Goal: Task Accomplishment & Management: Use online tool/utility

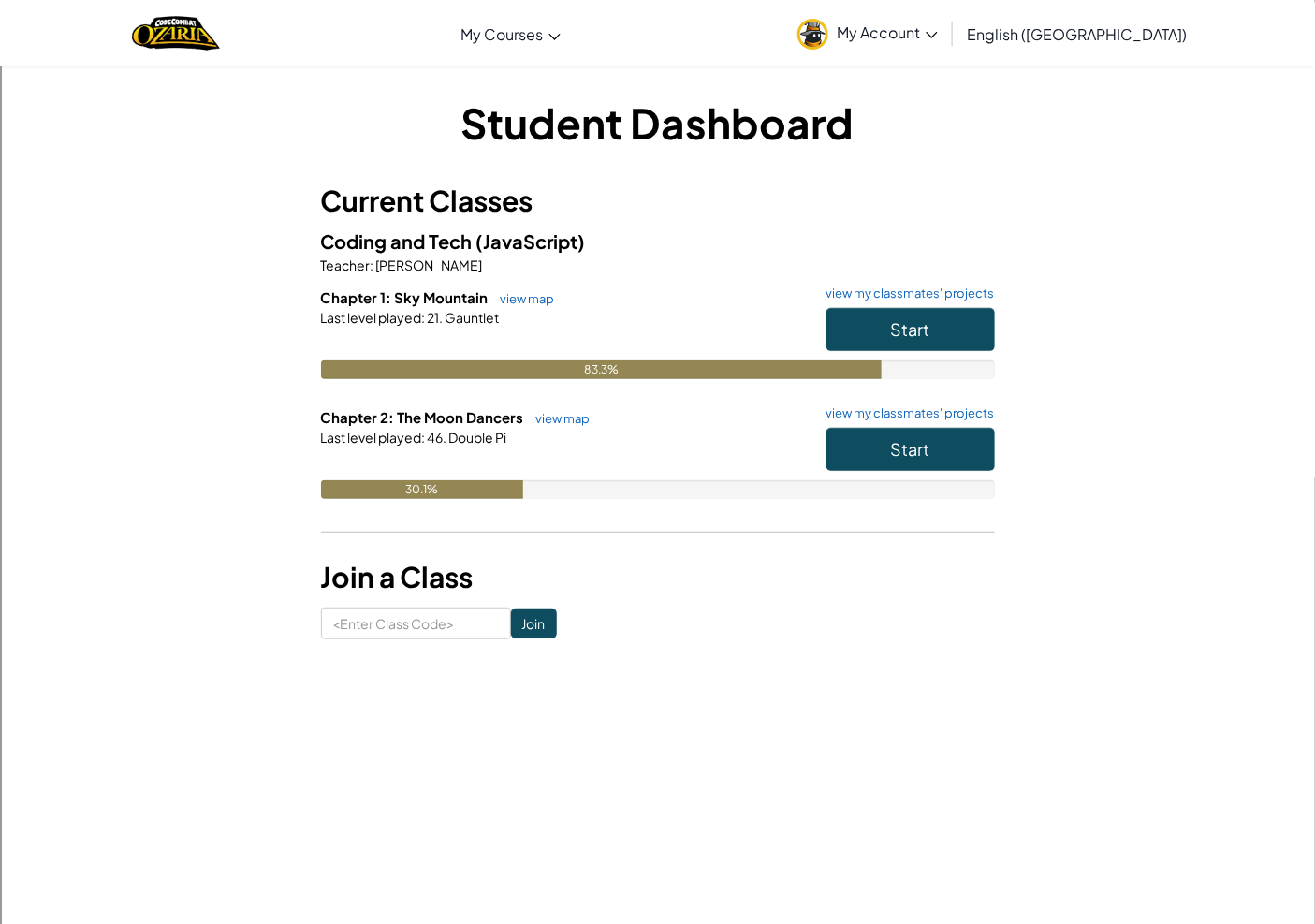
drag, startPoint x: 0, startPoint y: 307, endPoint x: 0, endPoint y: 337, distance: 30.0
drag, startPoint x: 0, startPoint y: 337, endPoint x: 218, endPoint y: 220, distance: 247.4
click at [218, 220] on div "Student Dashboard Current Classes Coding and Tech (JavaScript) Teacher : [PERSO…" at bounding box center [658, 366] width 1096 height 545
click at [899, 330] on span "Start" at bounding box center [910, 329] width 39 height 22
click at [947, 450] on button "Start" at bounding box center [910, 450] width 168 height 43
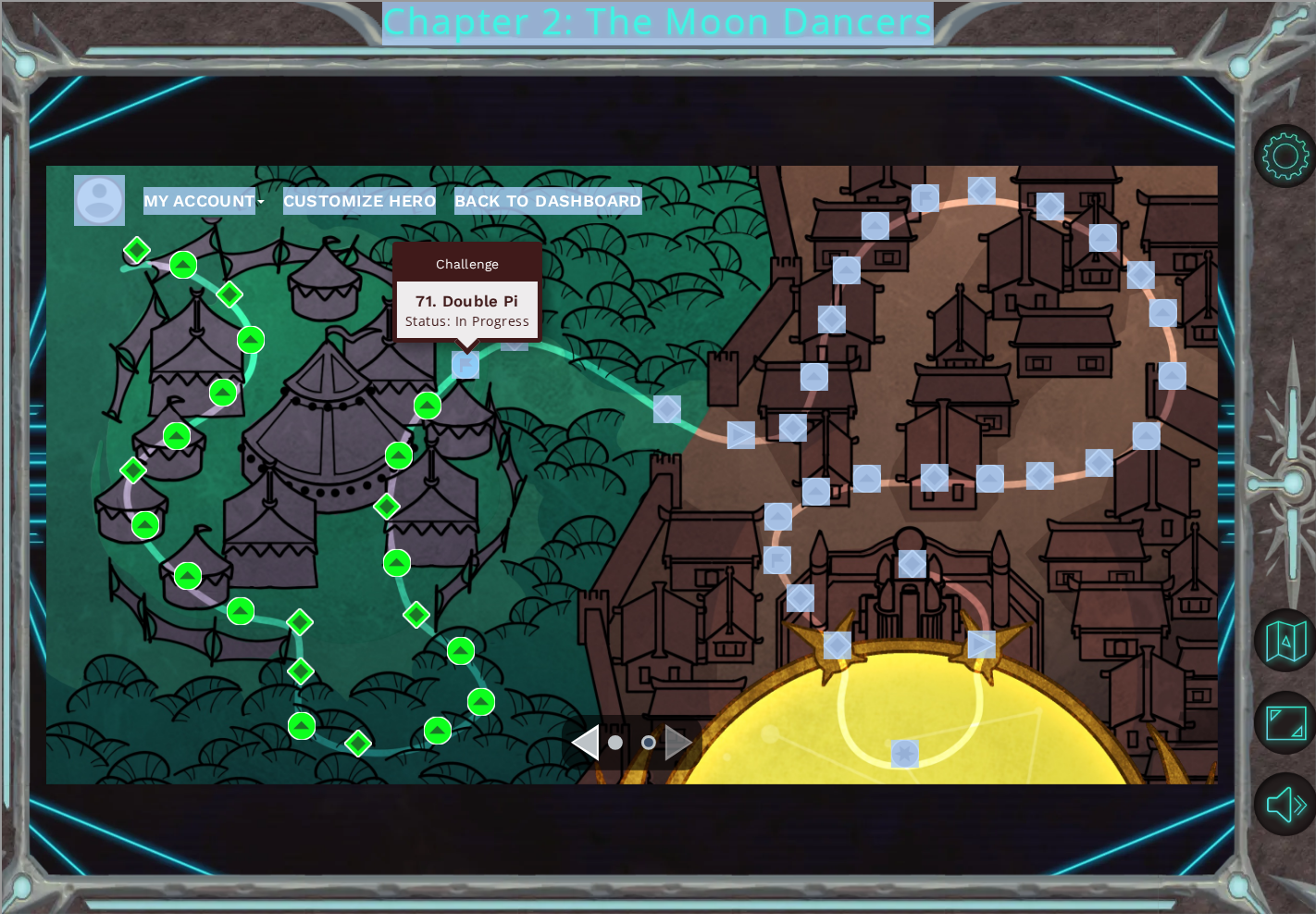
click at [464, 354] on body "My Account Customize Hero Back to Dashboard Chapter 2: The Moon Dancers Got it …" at bounding box center [658, 457] width 1316 height 914
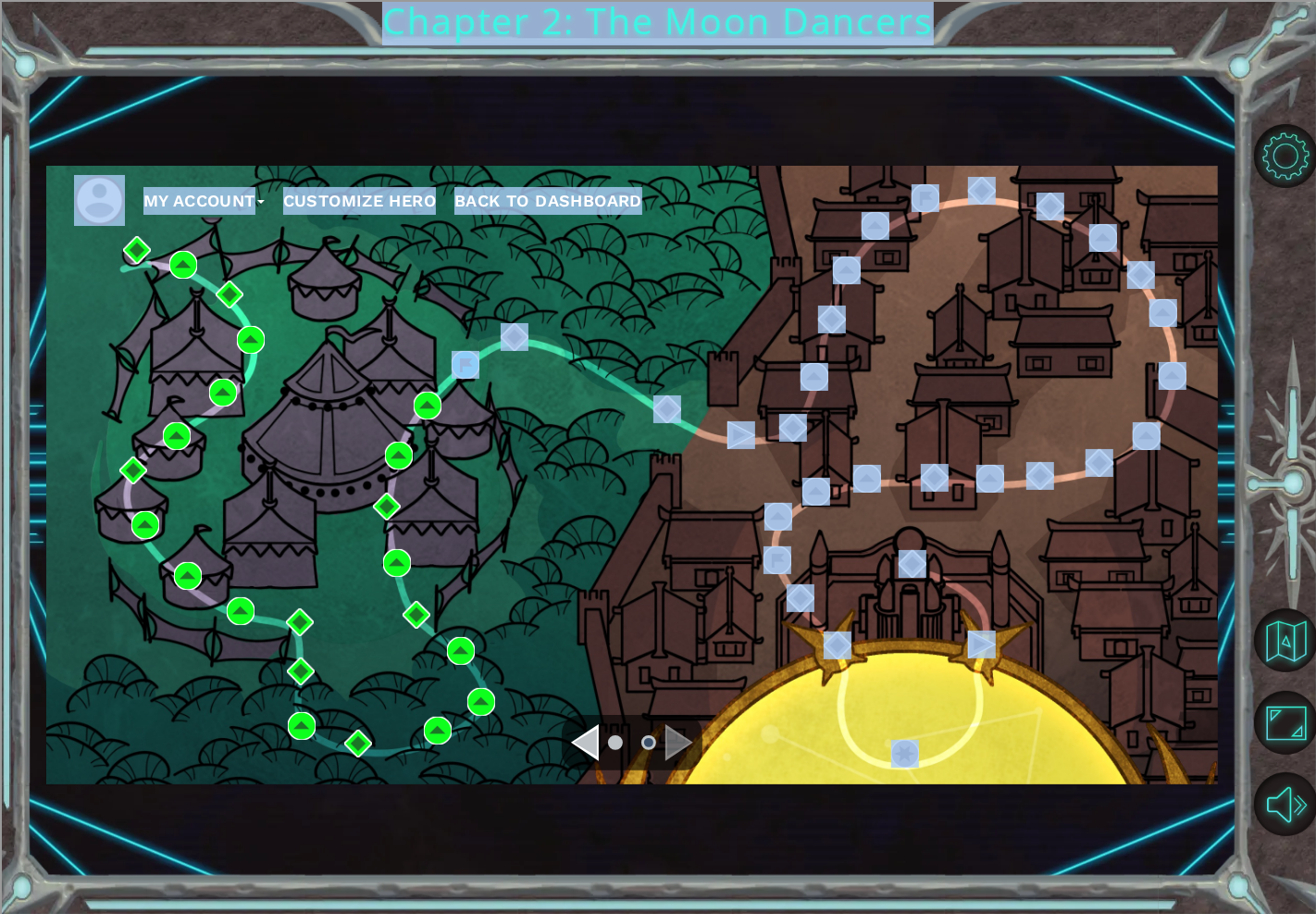
click at [512, 411] on div "My Account Customize Hero Back to Dashboard" at bounding box center [633, 474] width 1172 height 618
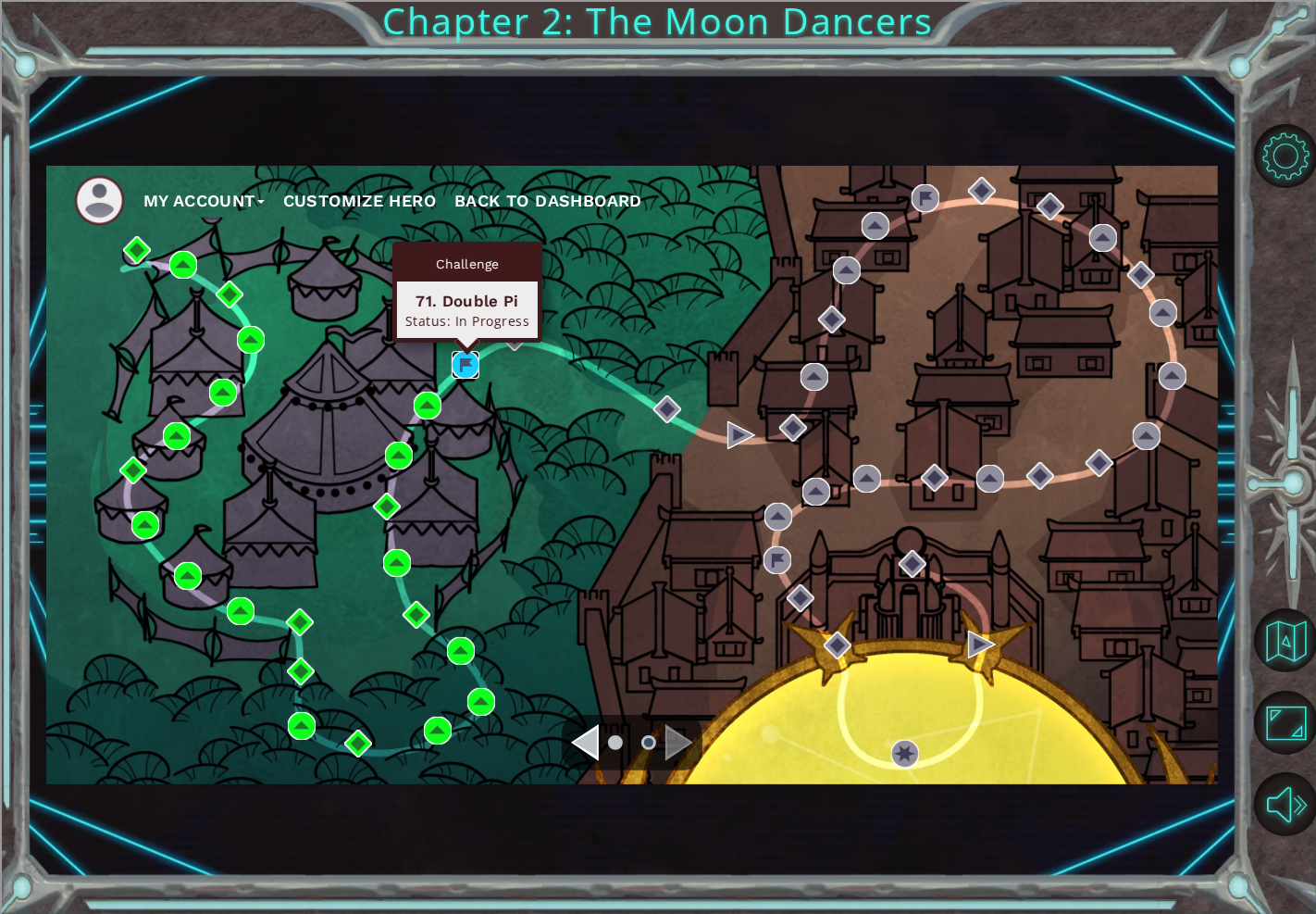
click at [457, 367] on img at bounding box center [465, 364] width 28 height 28
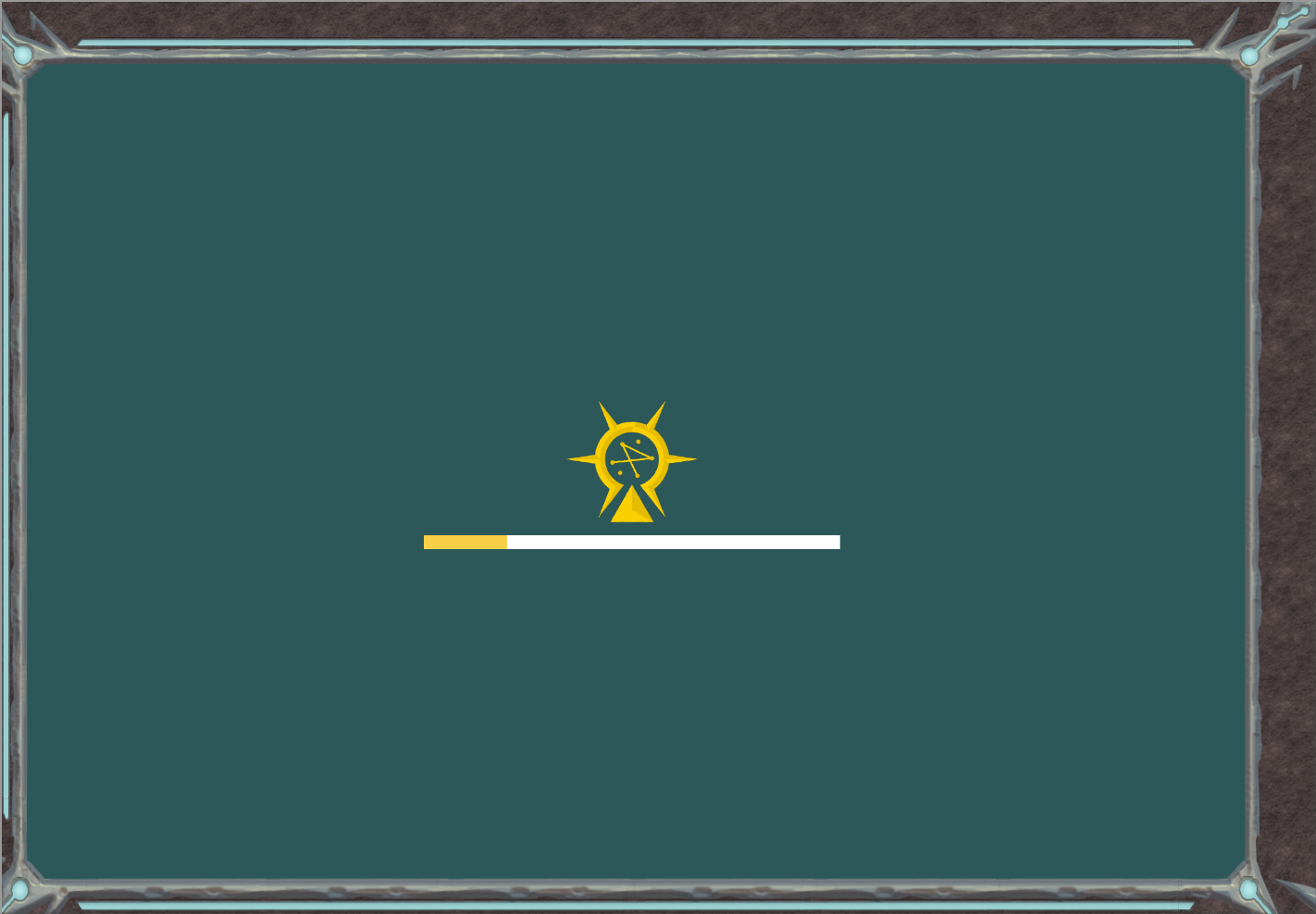
click at [457, 367] on div "Goals Error loading from server. Try refreshing the page. You'll need to join a…" at bounding box center [658, 457] width 1316 height 914
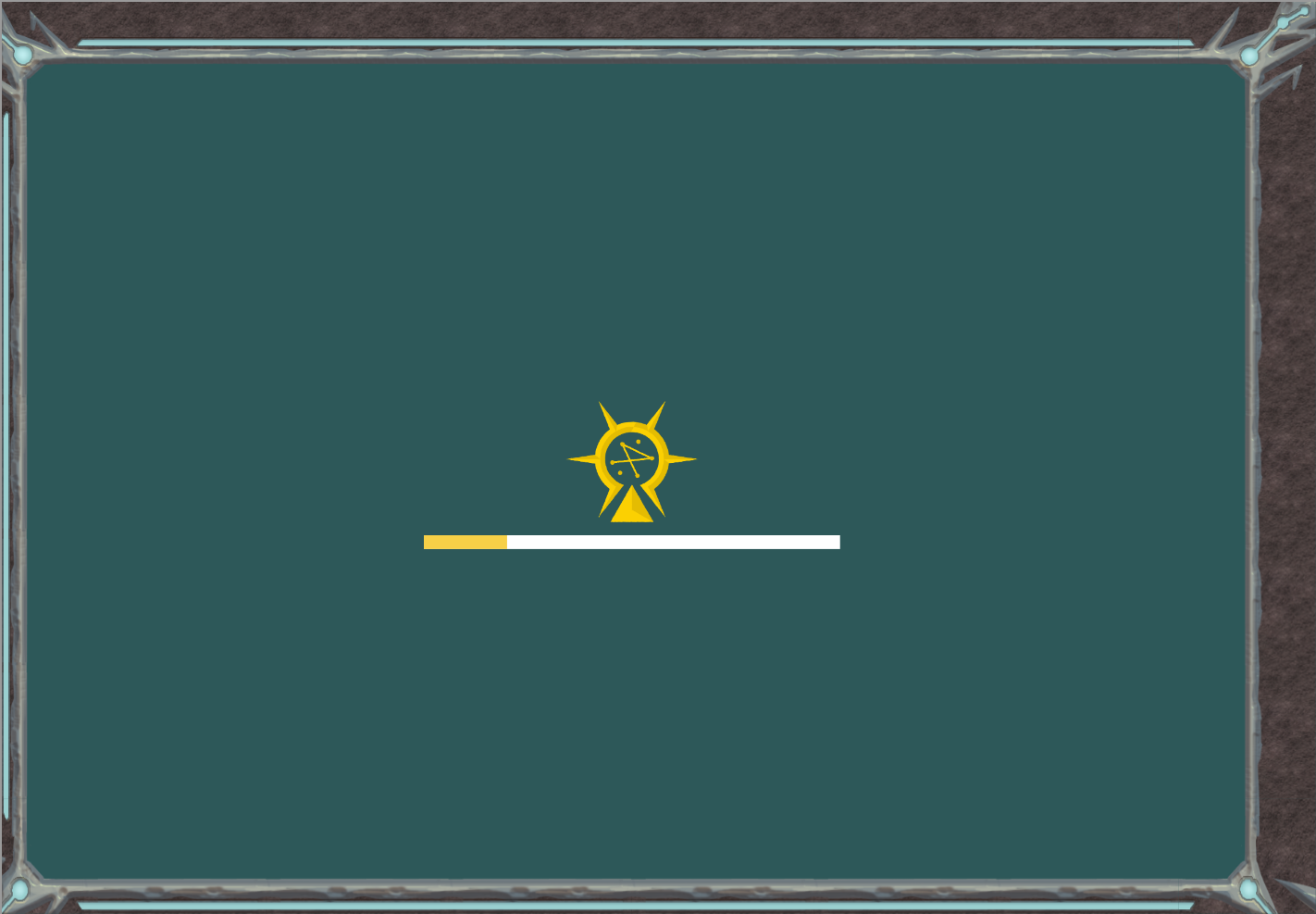
click at [457, 367] on div "Goals Error loading from server. Try refreshing the page. You'll need to join a…" at bounding box center [658, 457] width 1316 height 914
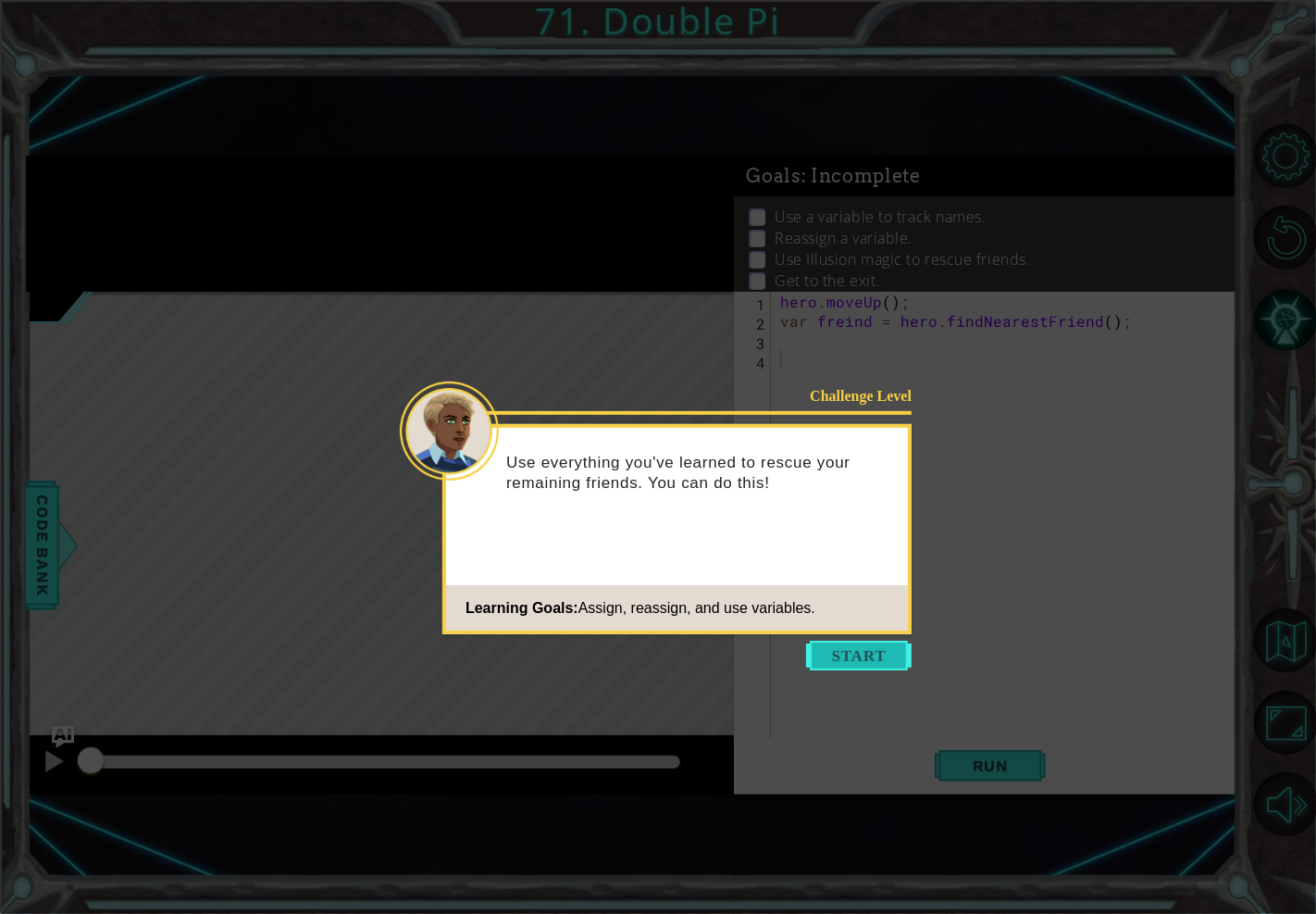
click at [836, 642] on button "Start" at bounding box center [859, 655] width 105 height 29
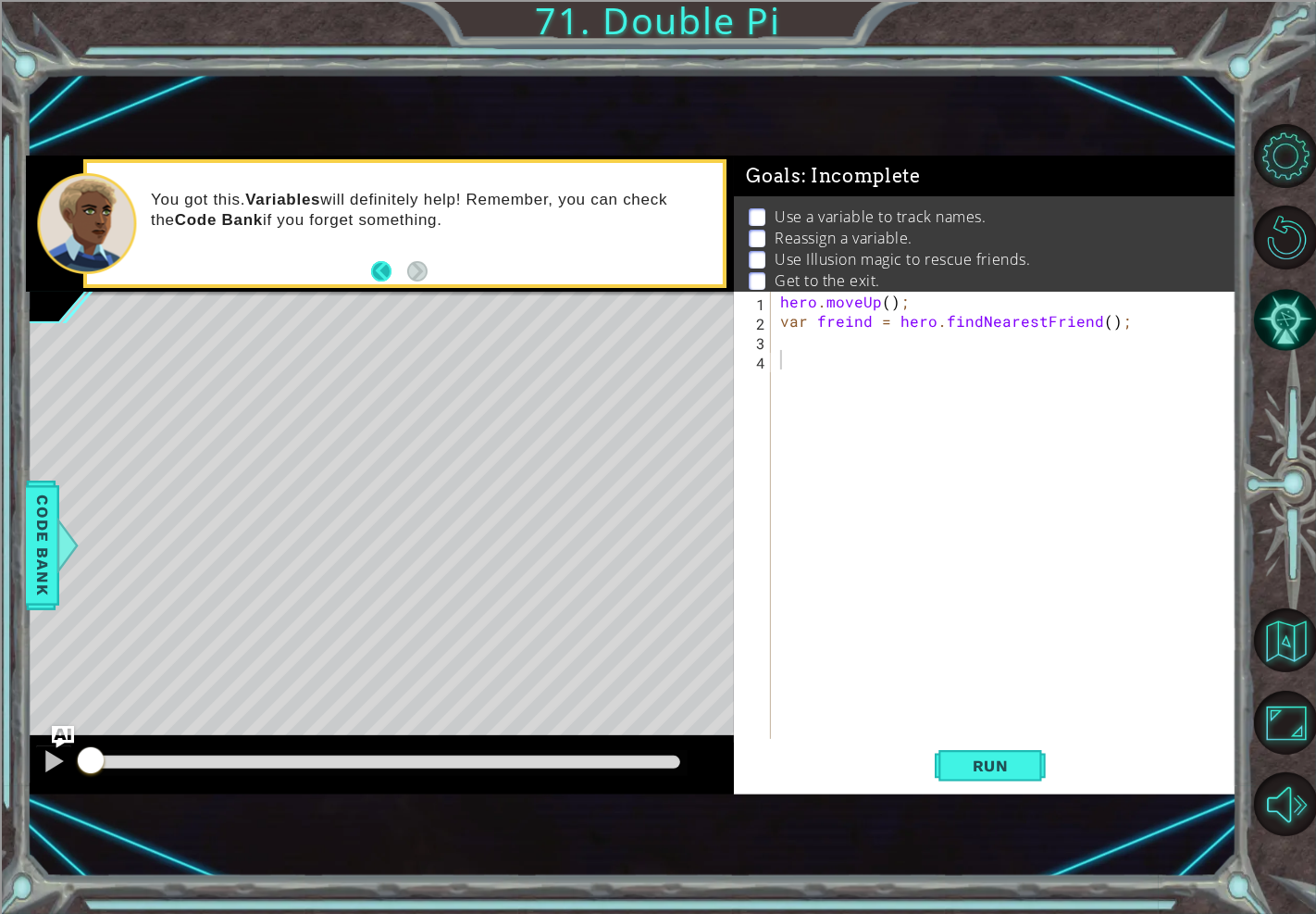
click at [392, 269] on button "Back" at bounding box center [388, 271] width 36 height 20
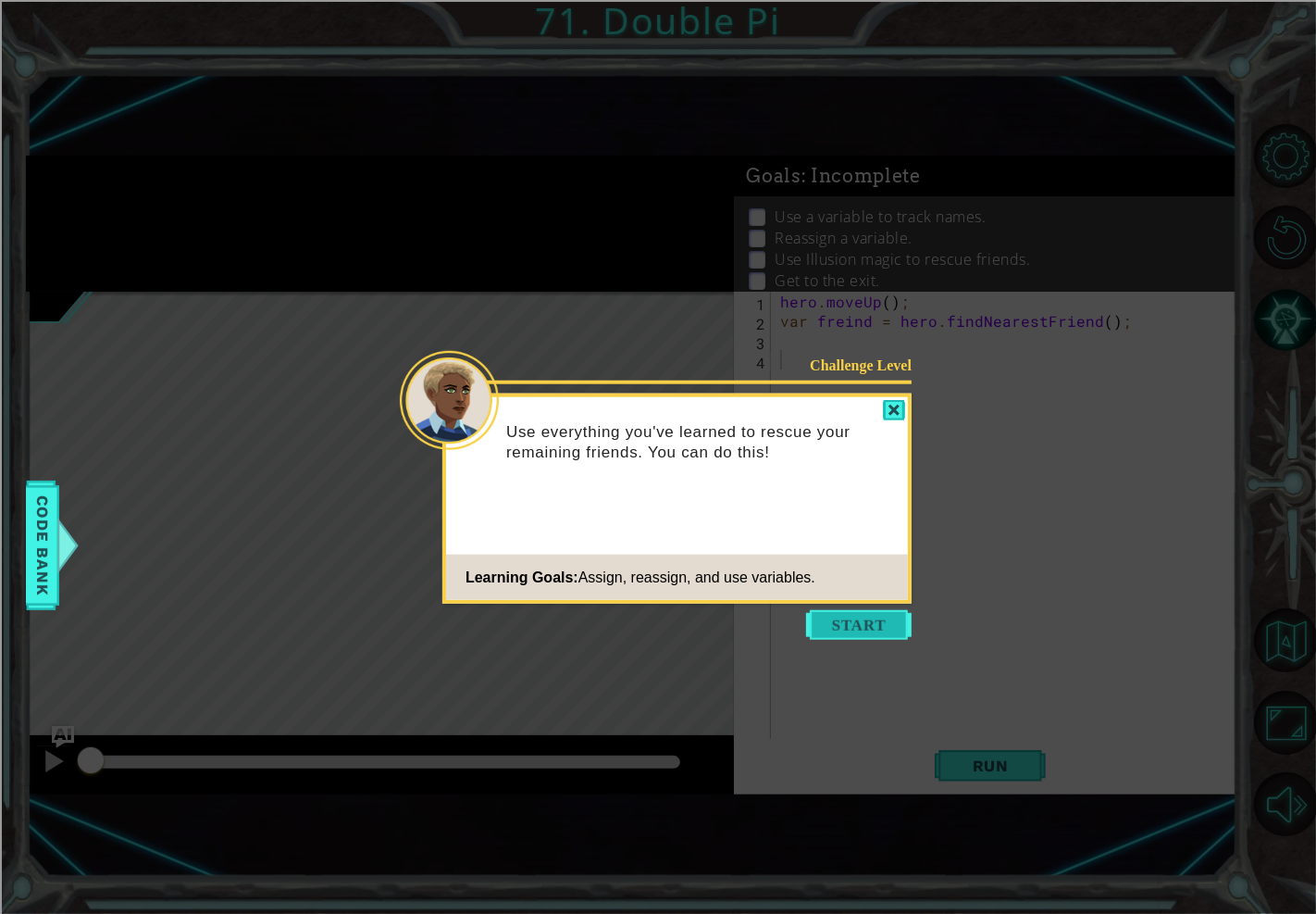
click at [856, 624] on button "Start" at bounding box center [859, 625] width 105 height 29
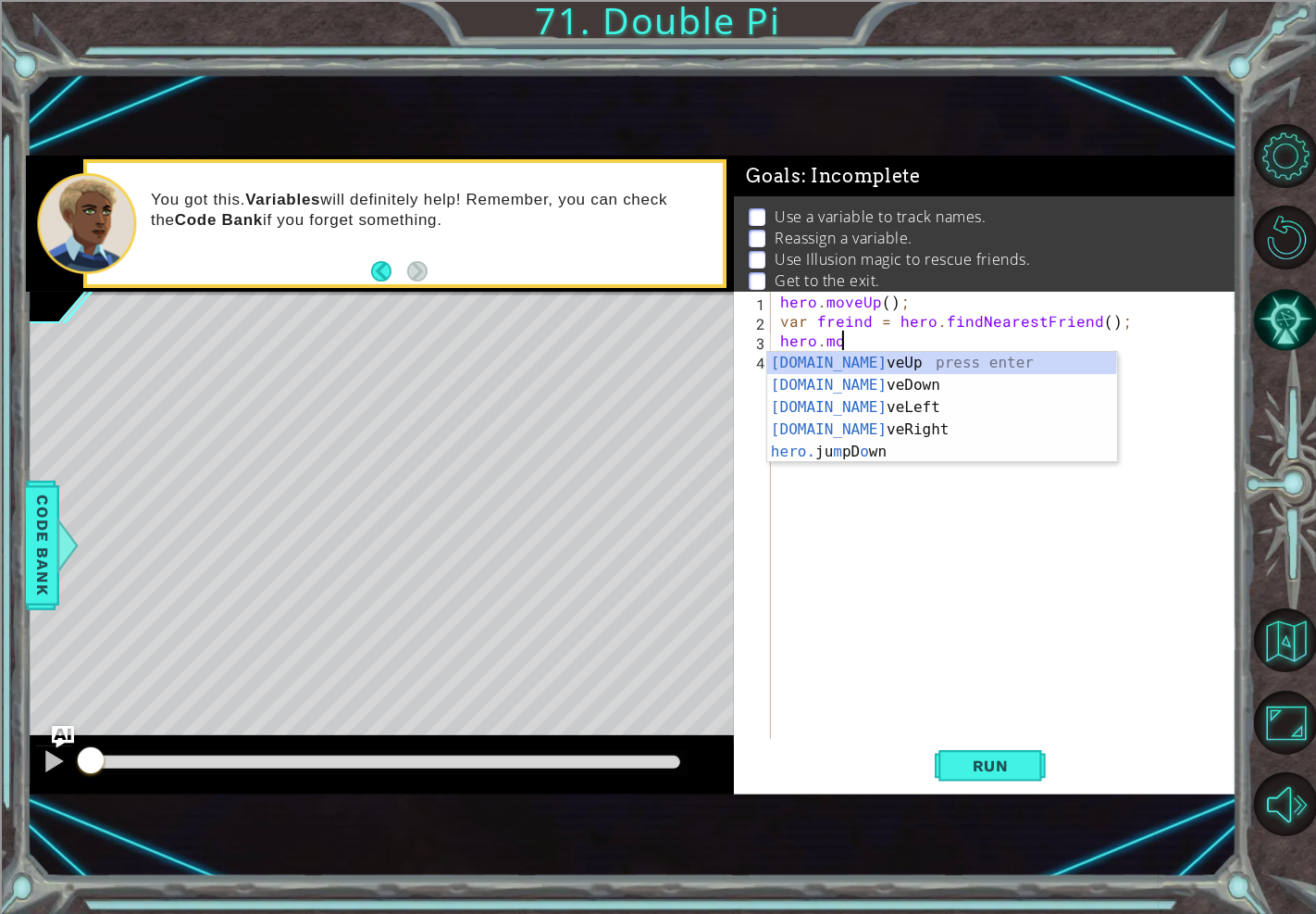
scroll to position [0, 3]
click at [870, 356] on div "[DOMAIN_NAME] veUp press enter [DOMAIN_NAME] veDown press enter [DOMAIN_NAME] v…" at bounding box center [942, 429] width 350 height 156
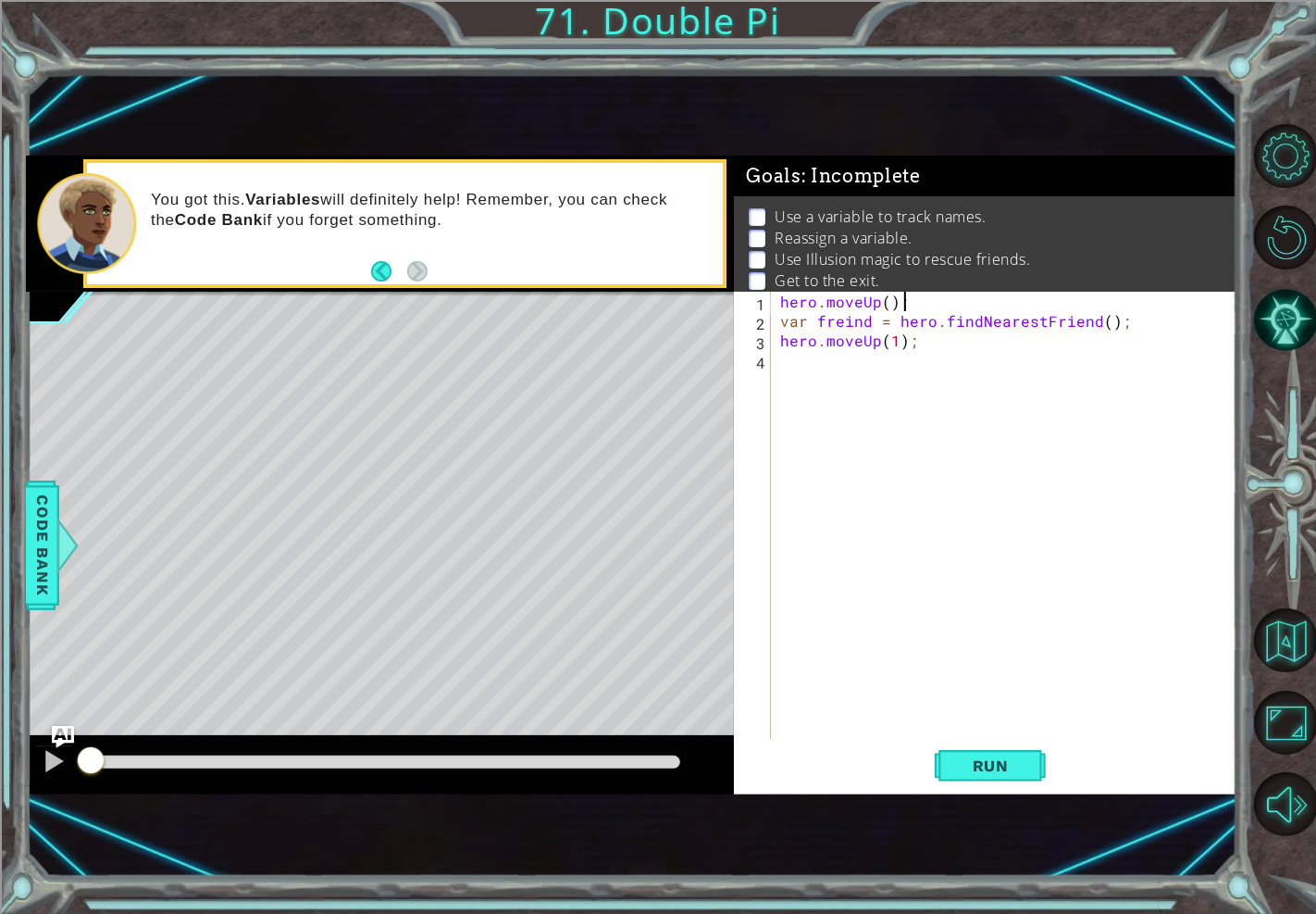
click at [915, 293] on div "hero . moveUp ( ) ; var freind = hero . findNearestFriend ( ) ; hero . moveUp (…" at bounding box center [1008, 534] width 464 height 486
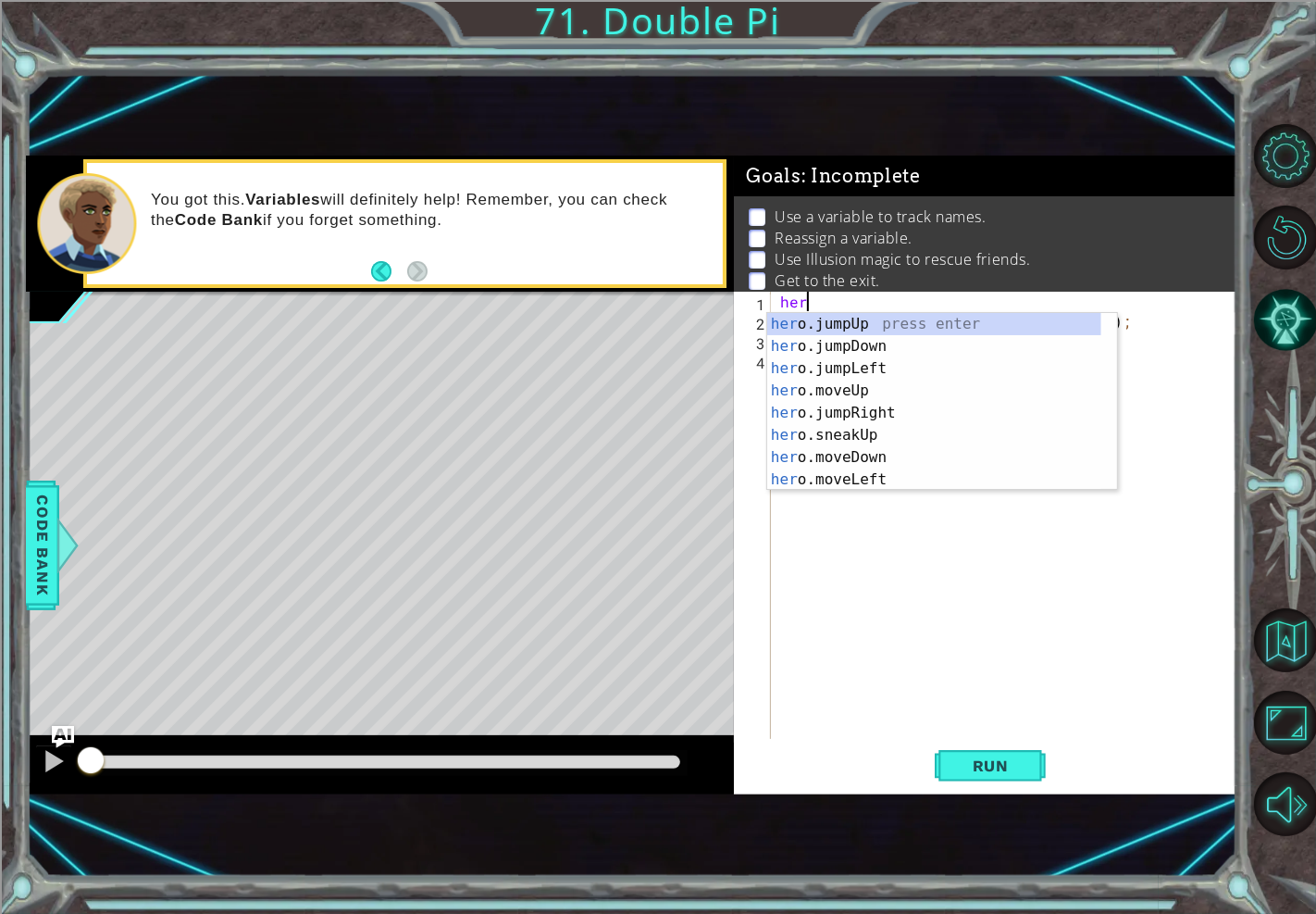
scroll to position [0, 0]
type textarea "h"
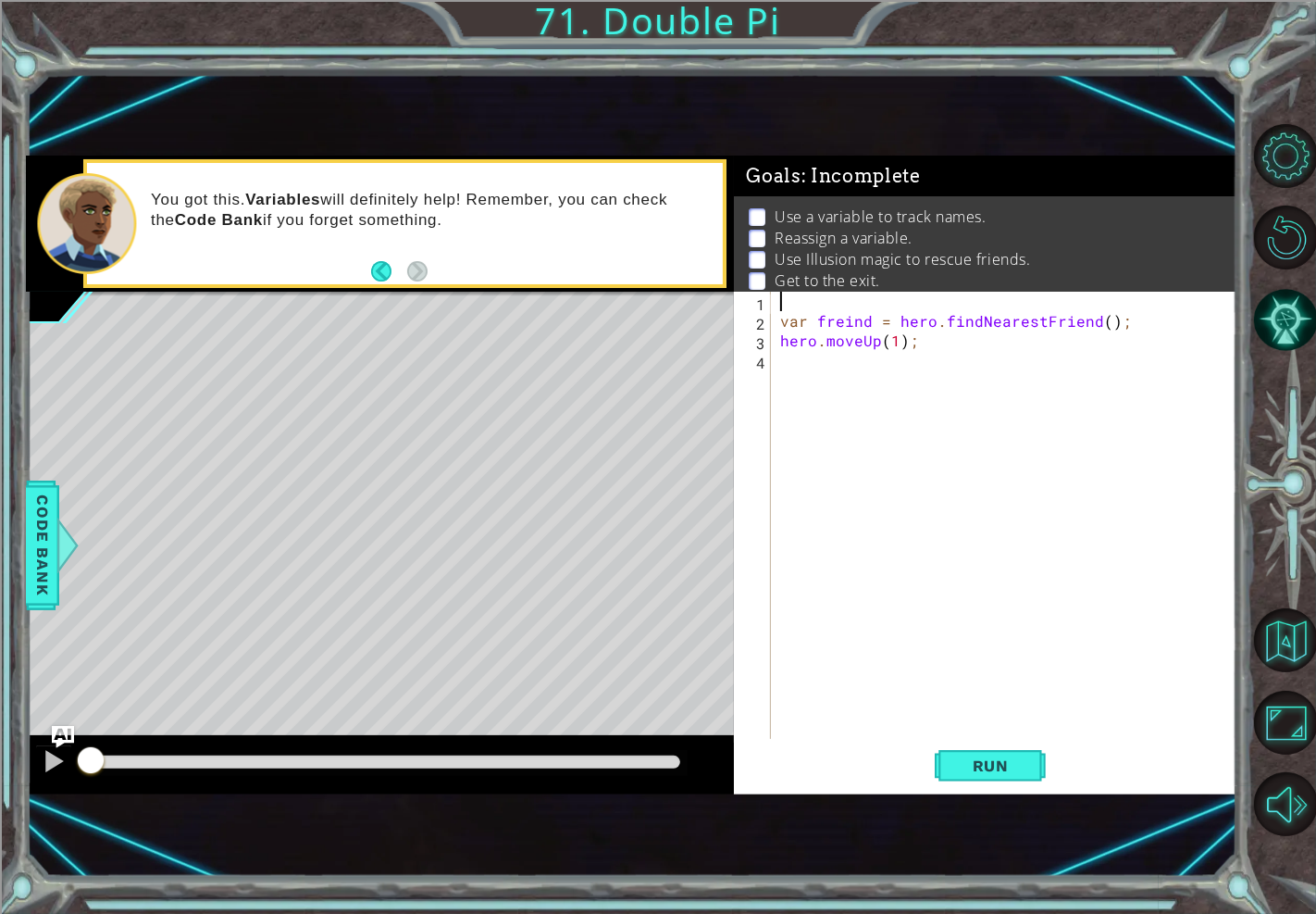
click at [894, 343] on div "var freind = hero . findNearestFriend ( ) ; hero . moveUp ( 1 ) ;" at bounding box center [1008, 534] width 464 height 486
drag, startPoint x: 854, startPoint y: 300, endPoint x: 867, endPoint y: 331, distance: 33.6
click at [867, 331] on div "var freind = hero . findNearestFriend ( ) ; hero . moveUp ( ) ;" at bounding box center [1008, 534] width 464 height 486
click at [880, 340] on div "var freind = hero . findNearestFriend ( ) ; hero . moveUp ( ) ;" at bounding box center [1008, 534] width 464 height 486
click at [881, 336] on div "var freind = hero . findNearestFriend ( ) ; hero . moveUp ( ) ;" at bounding box center [1008, 534] width 464 height 486
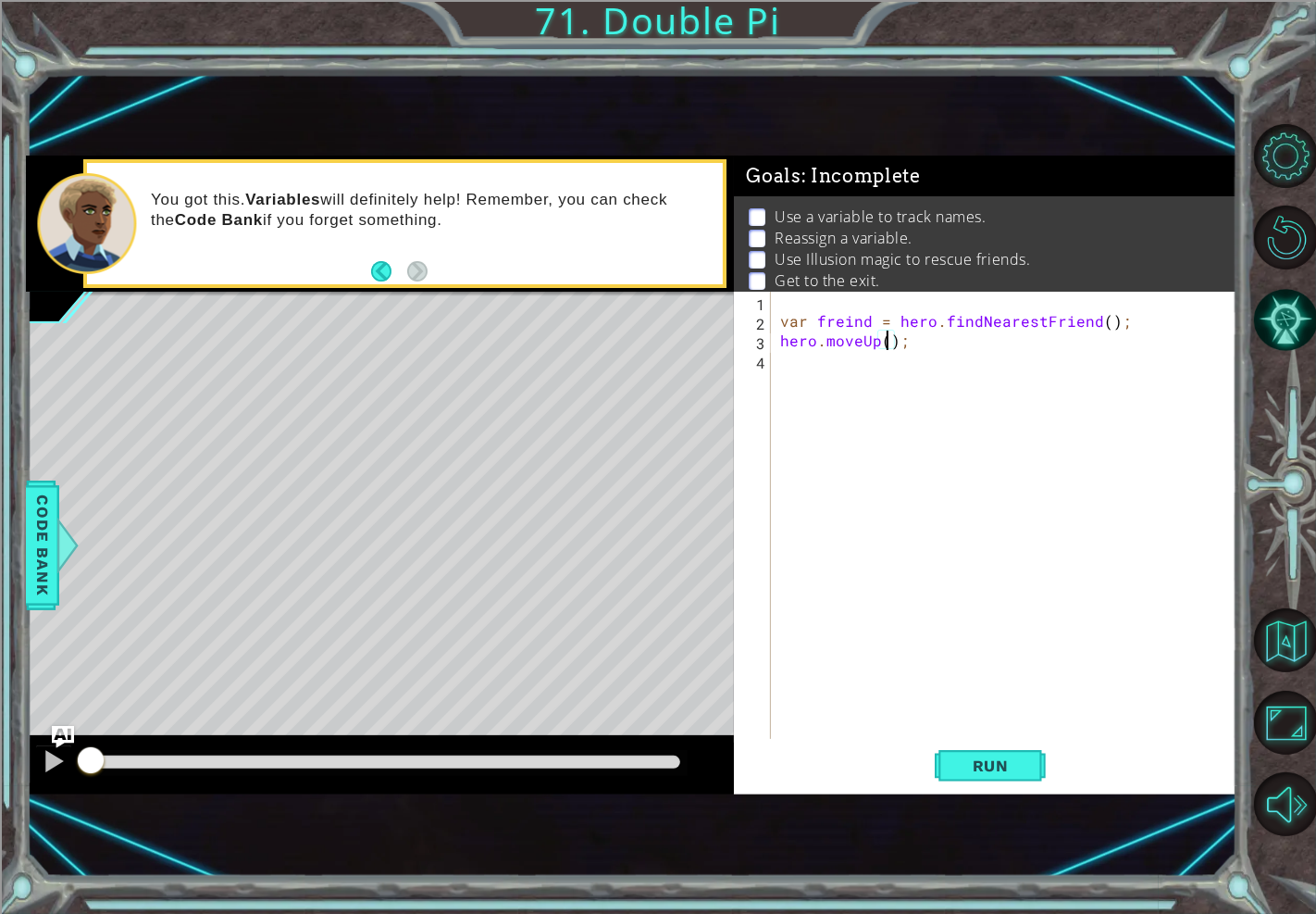
click at [887, 347] on div "var freind = hero . findNearestFriend ( ) ; hero . moveUp ( ) ;" at bounding box center [1008, 534] width 464 height 486
type textarea "hero.moveUp(2);"
click at [837, 364] on div "var freind = hero . findNearestFriend ( ) ; hero . moveUp ( 2 ) ;" at bounding box center [1008, 534] width 464 height 486
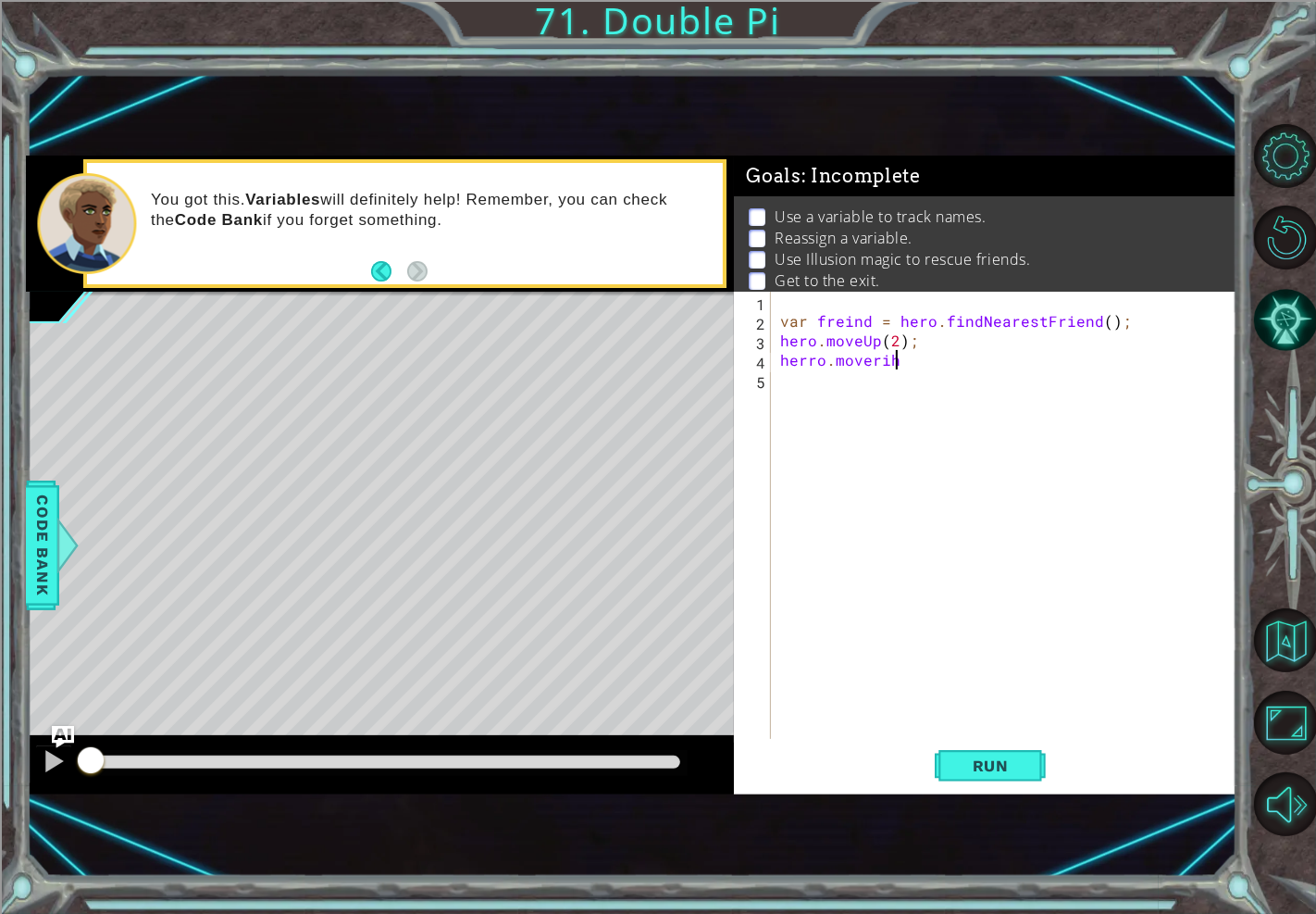
type textarea "[PERSON_NAME].moverih"
